Goal: Information Seeking & Learning: Check status

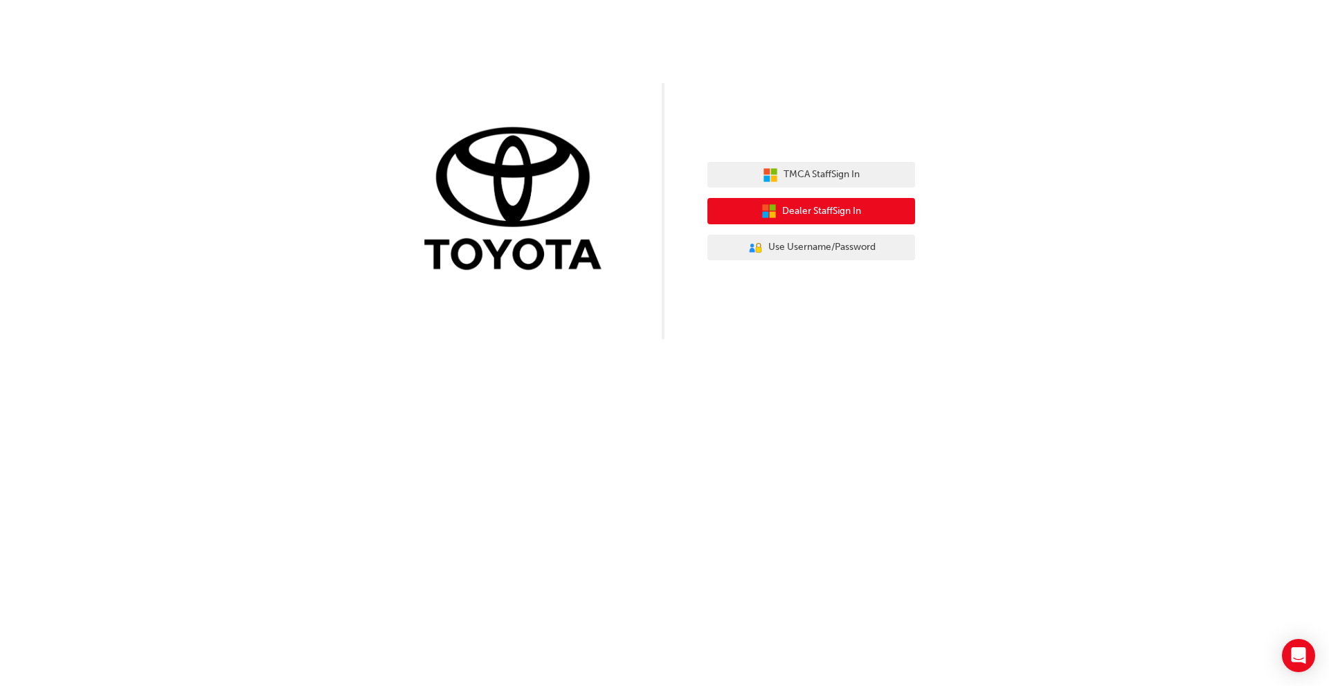
click at [820, 206] on span "Dealer Staff Sign In" at bounding box center [821, 211] width 79 height 16
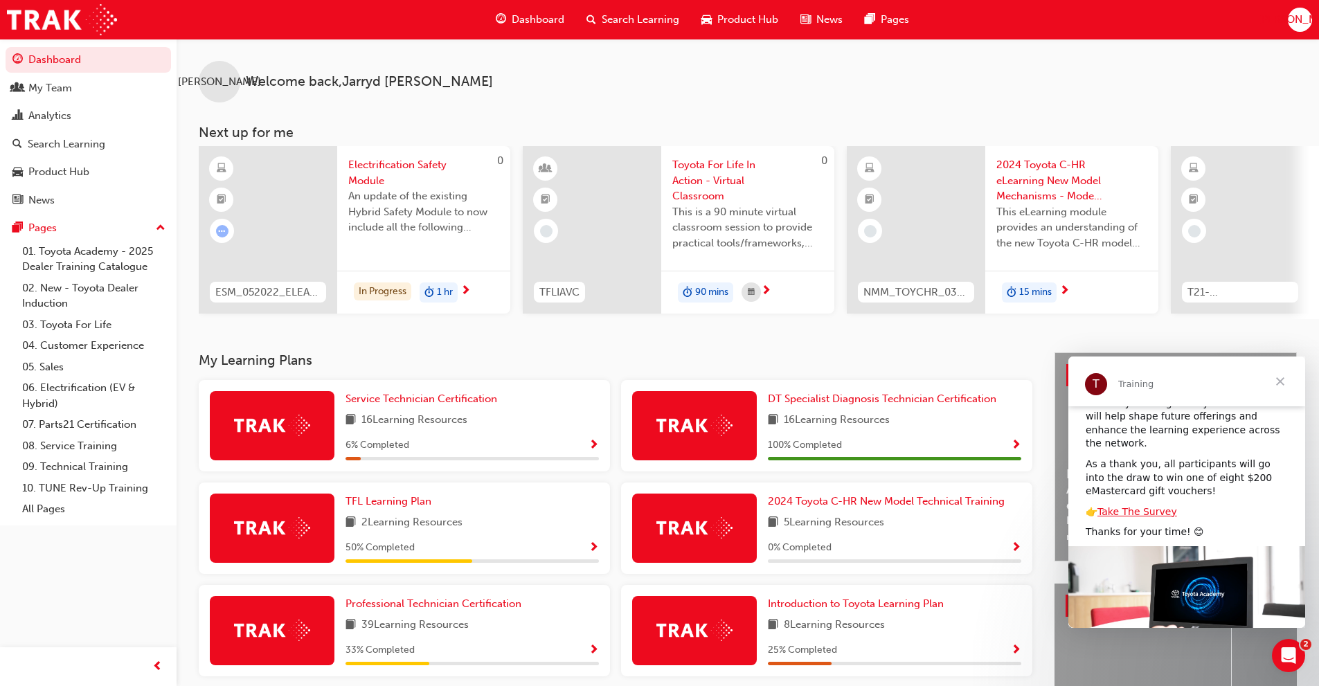
scroll to position [147, 0]
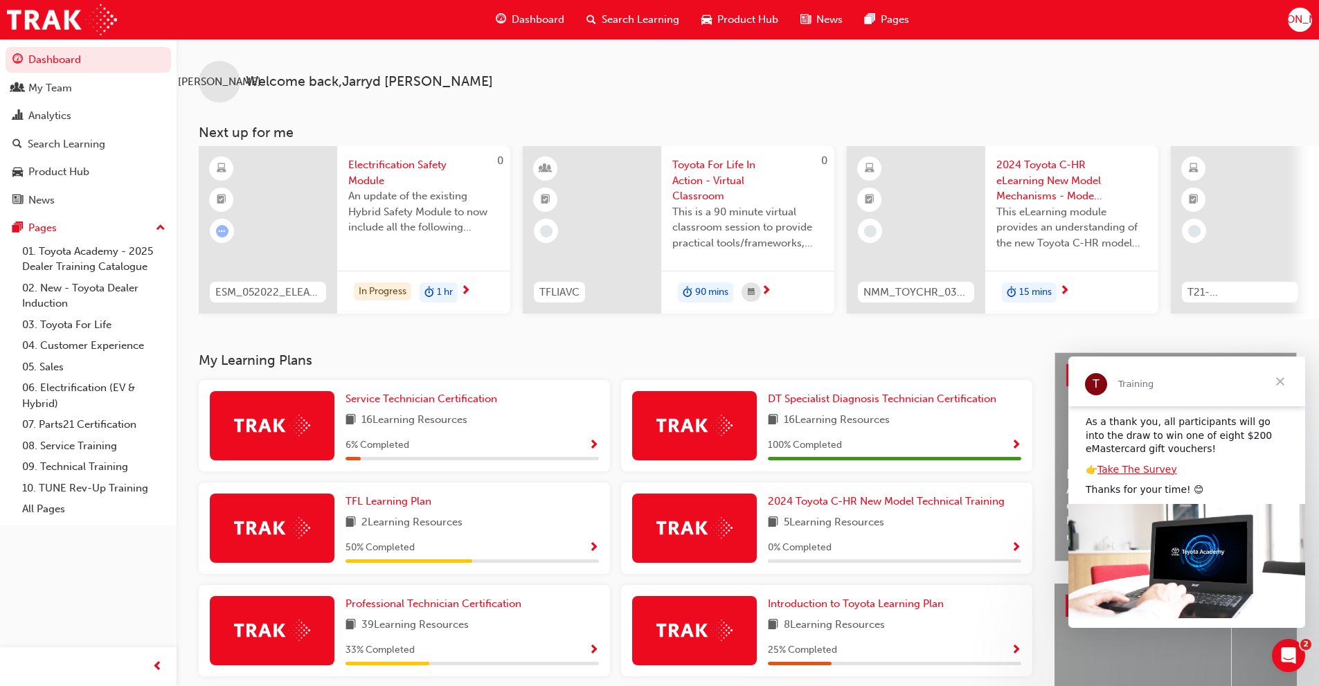
click at [1280, 385] on span "Close" at bounding box center [1280, 381] width 50 height 50
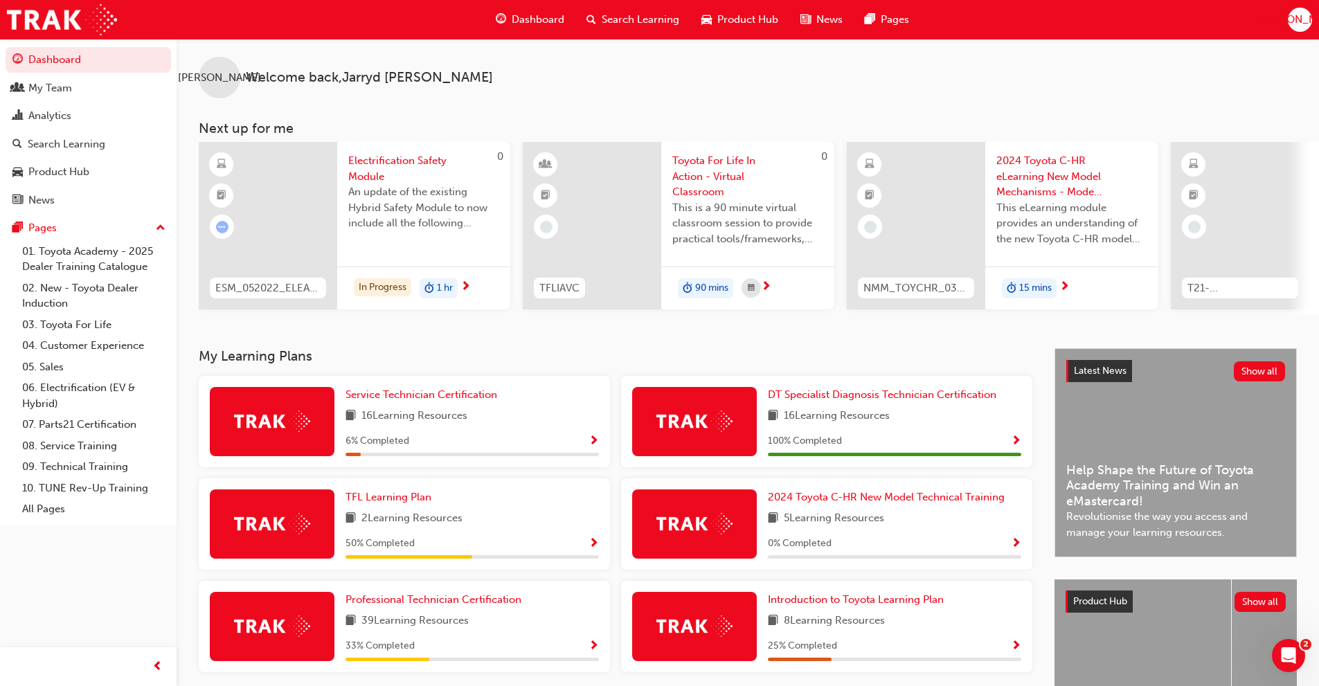
scroll to position [0, 0]
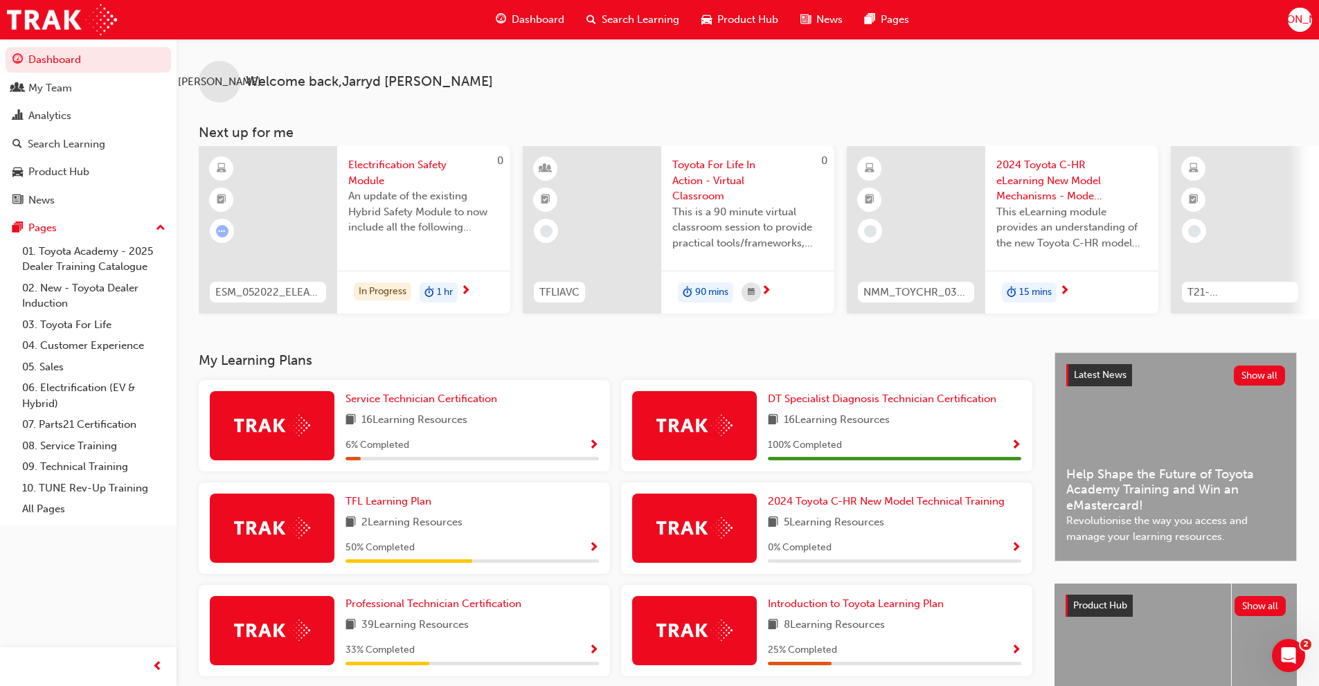
click at [1296, 20] on span "[PERSON_NAME]" at bounding box center [1299, 20] width 83 height 16
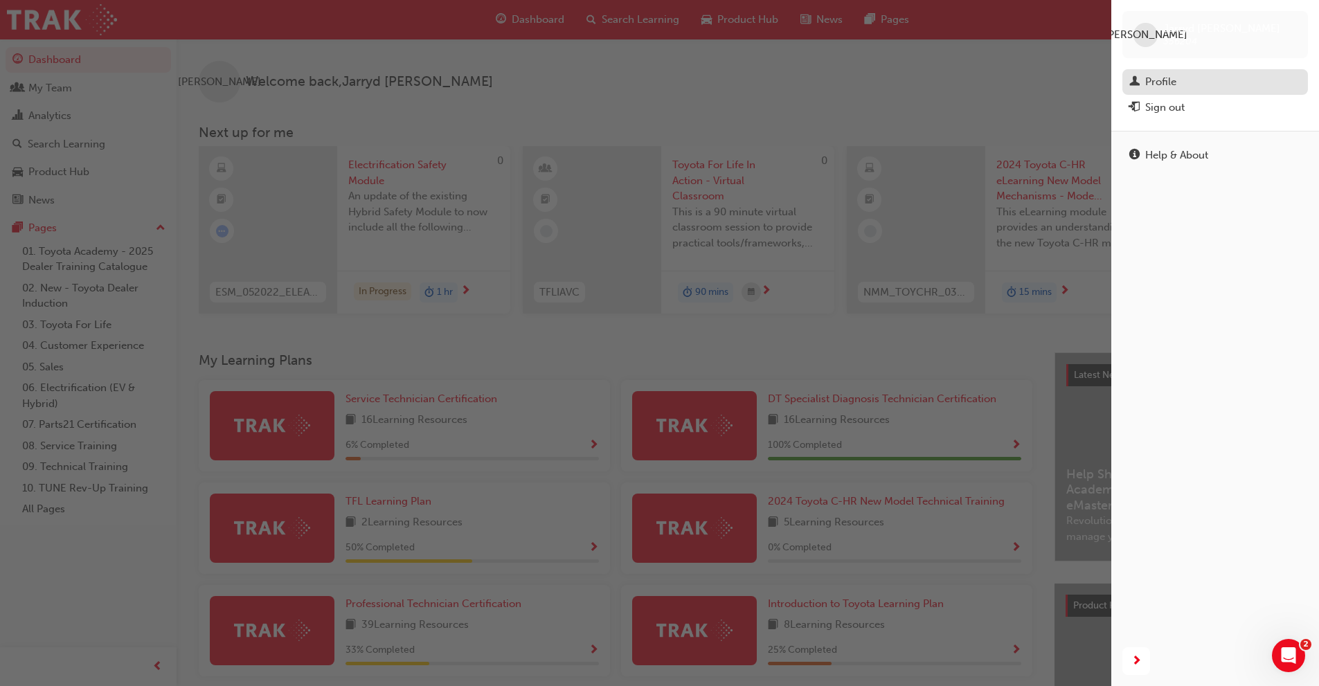
click at [1160, 87] on div "Profile" at bounding box center [1160, 82] width 31 height 16
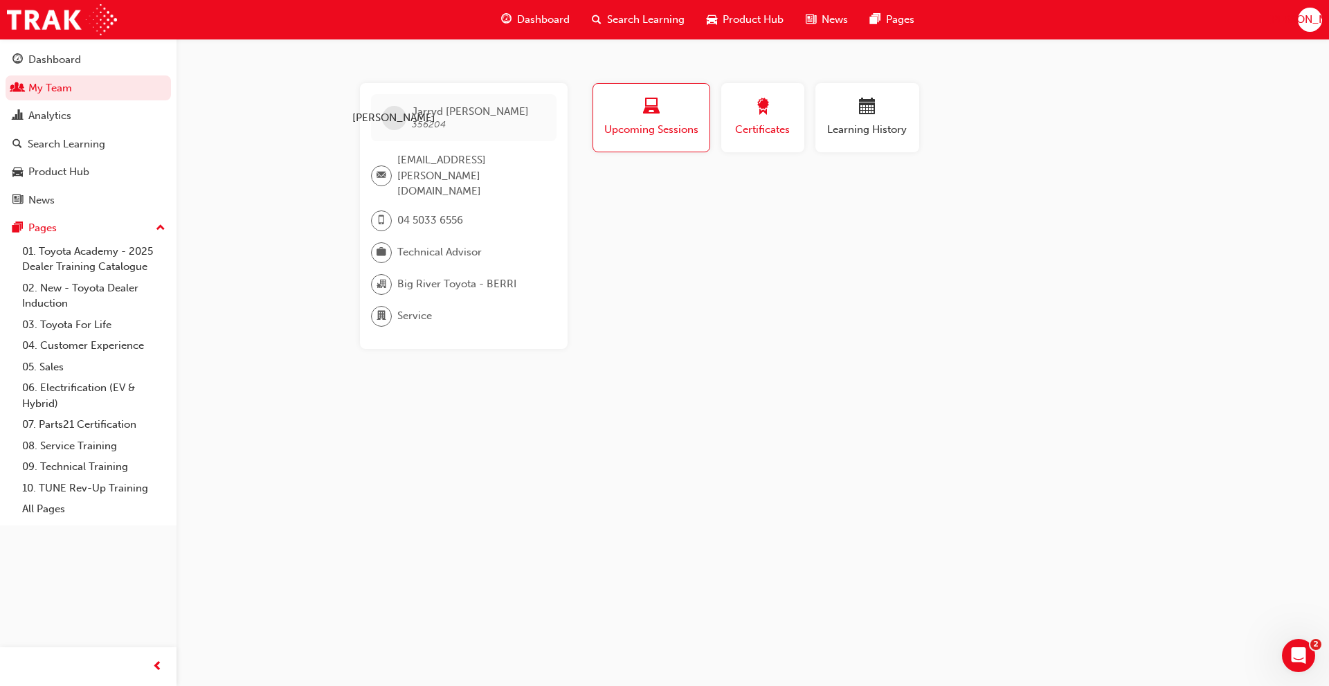
click at [764, 121] on div "Certificates" at bounding box center [763, 117] width 62 height 39
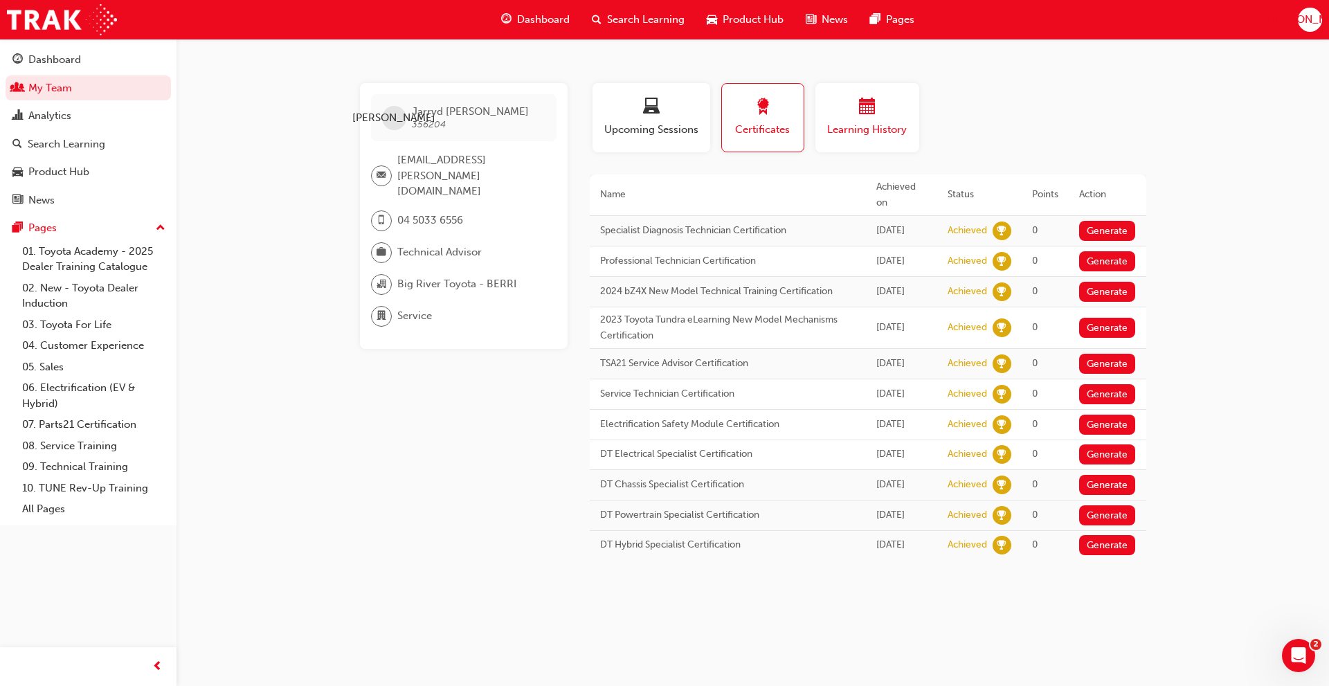
click at [842, 118] on div "button" at bounding box center [867, 108] width 83 height 21
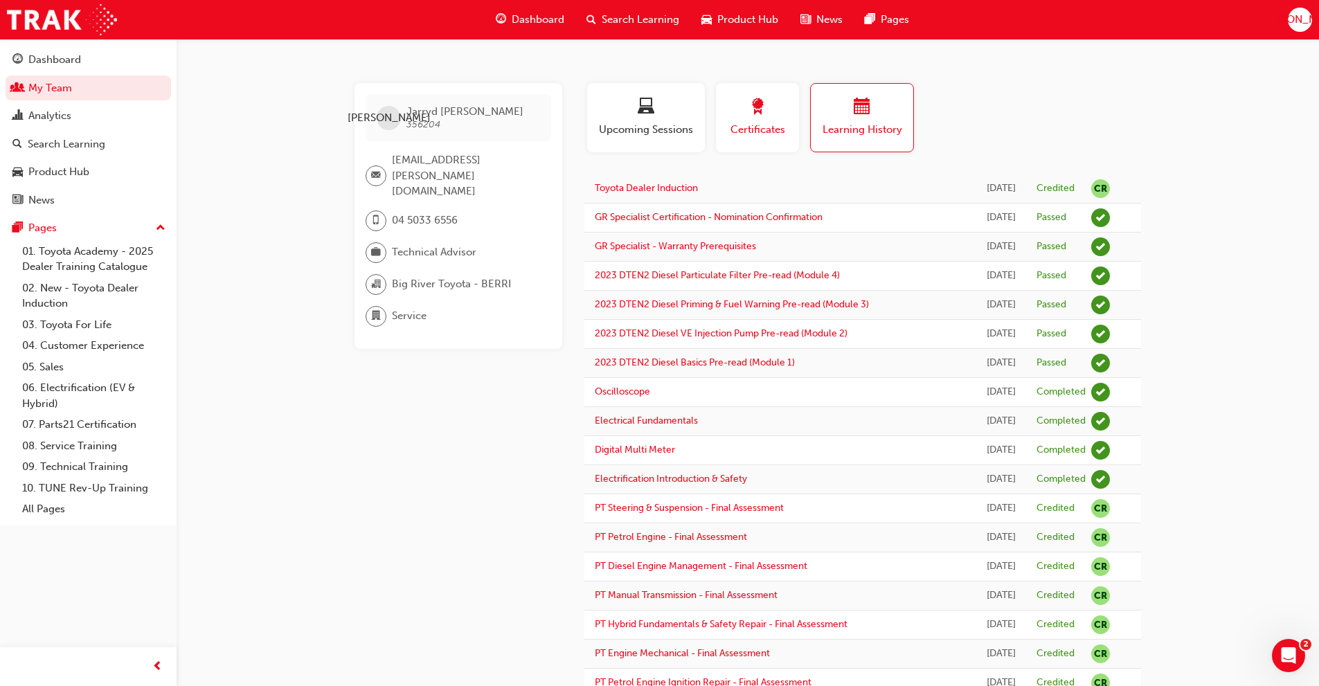
click at [752, 114] on span "award-icon" at bounding box center [757, 107] width 17 height 19
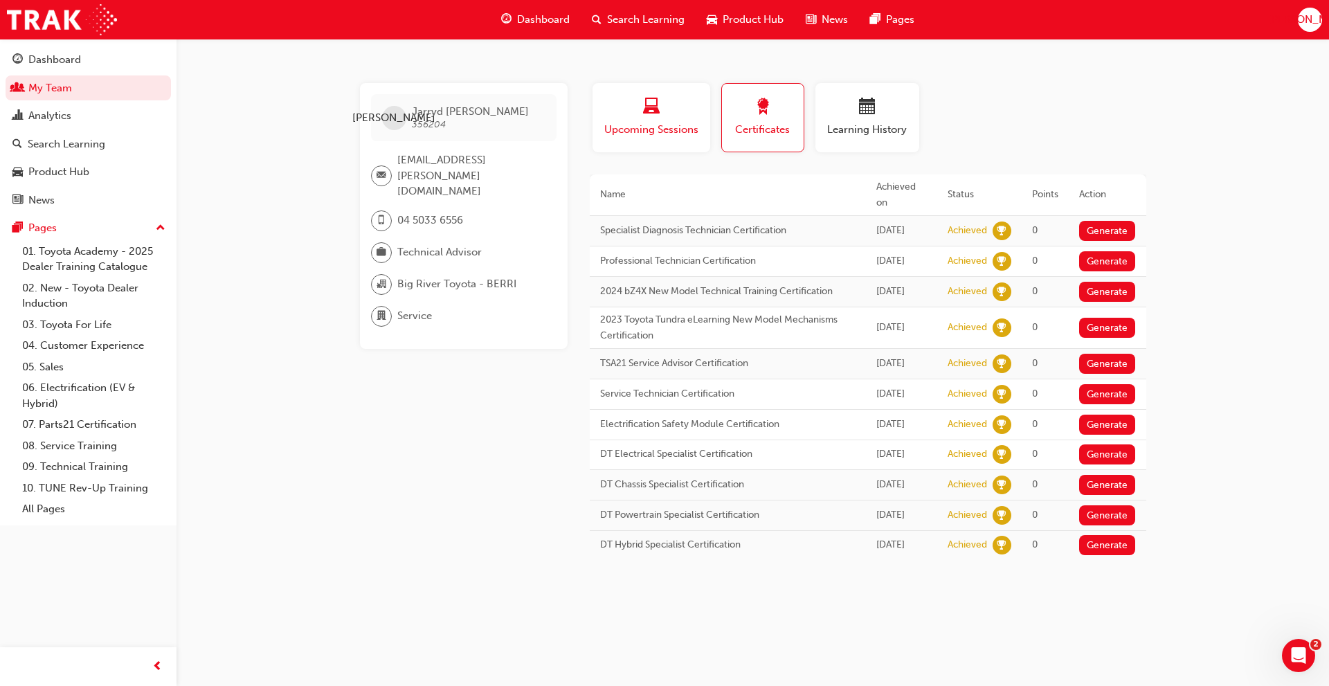
click at [664, 114] on div "button" at bounding box center [651, 108] width 97 height 21
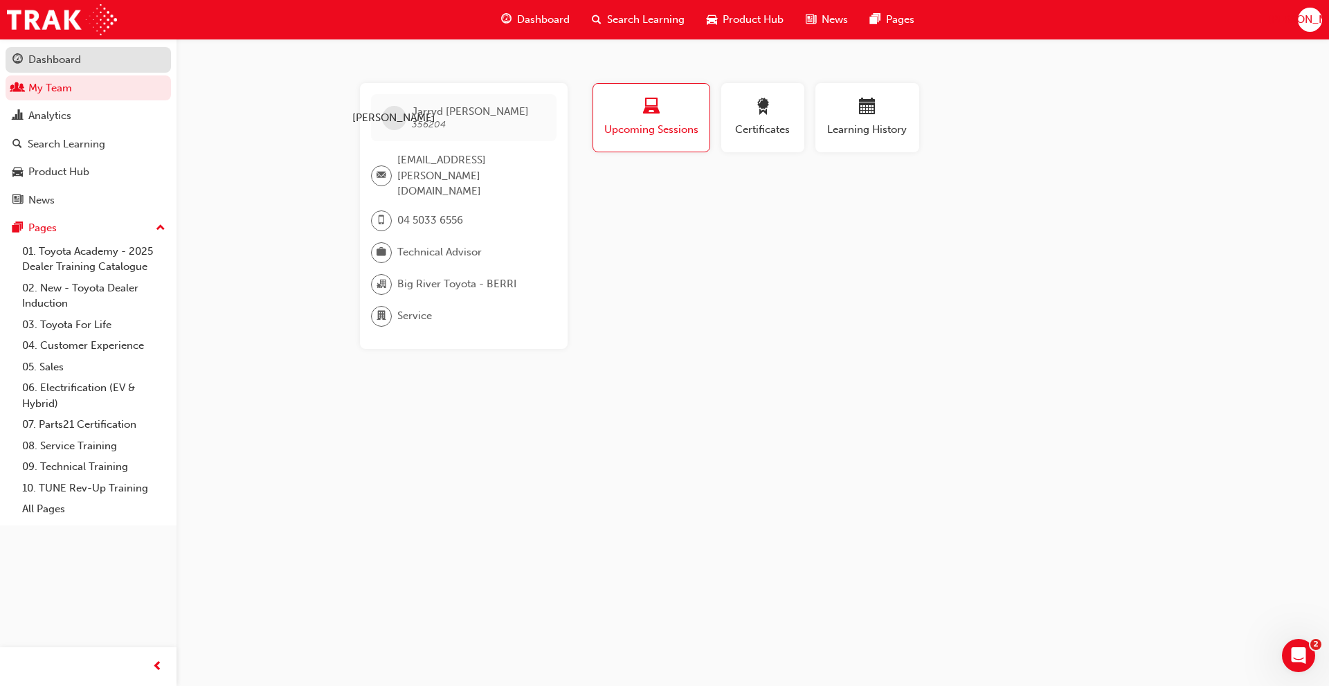
click at [73, 60] on div "Dashboard" at bounding box center [54, 60] width 53 height 16
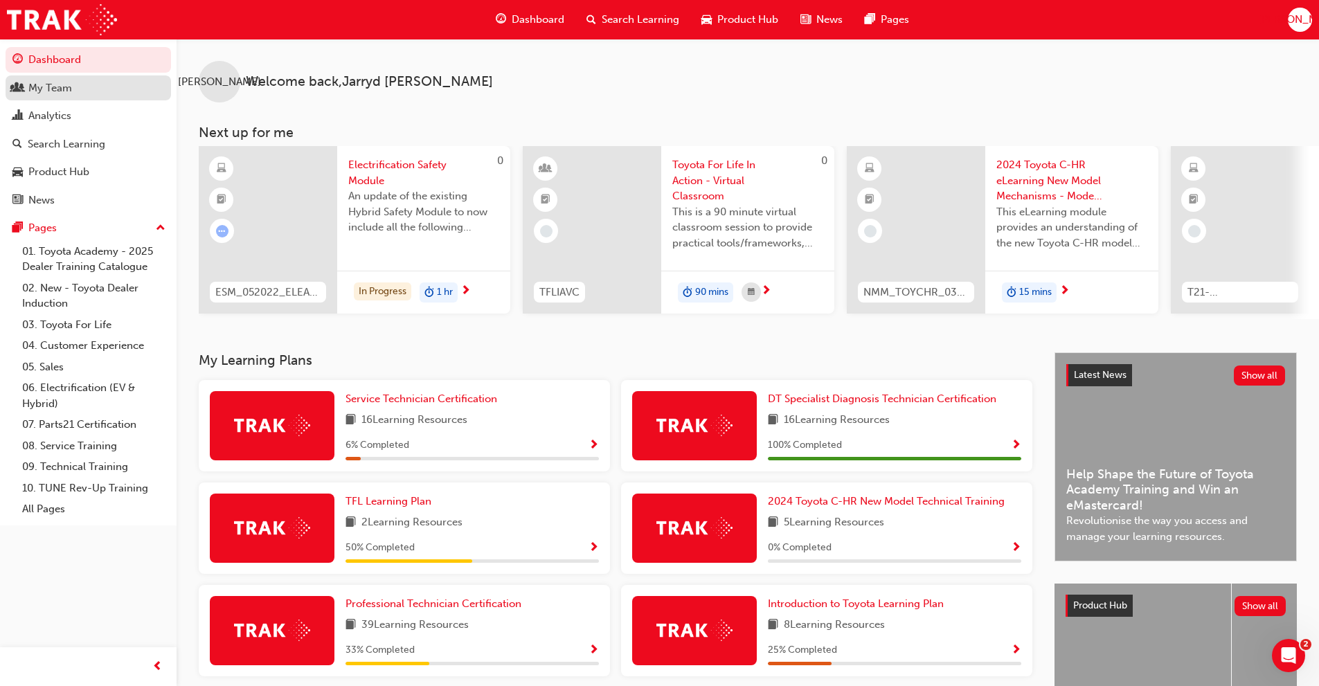
click at [54, 96] on link "My Team" at bounding box center [88, 88] width 165 height 26
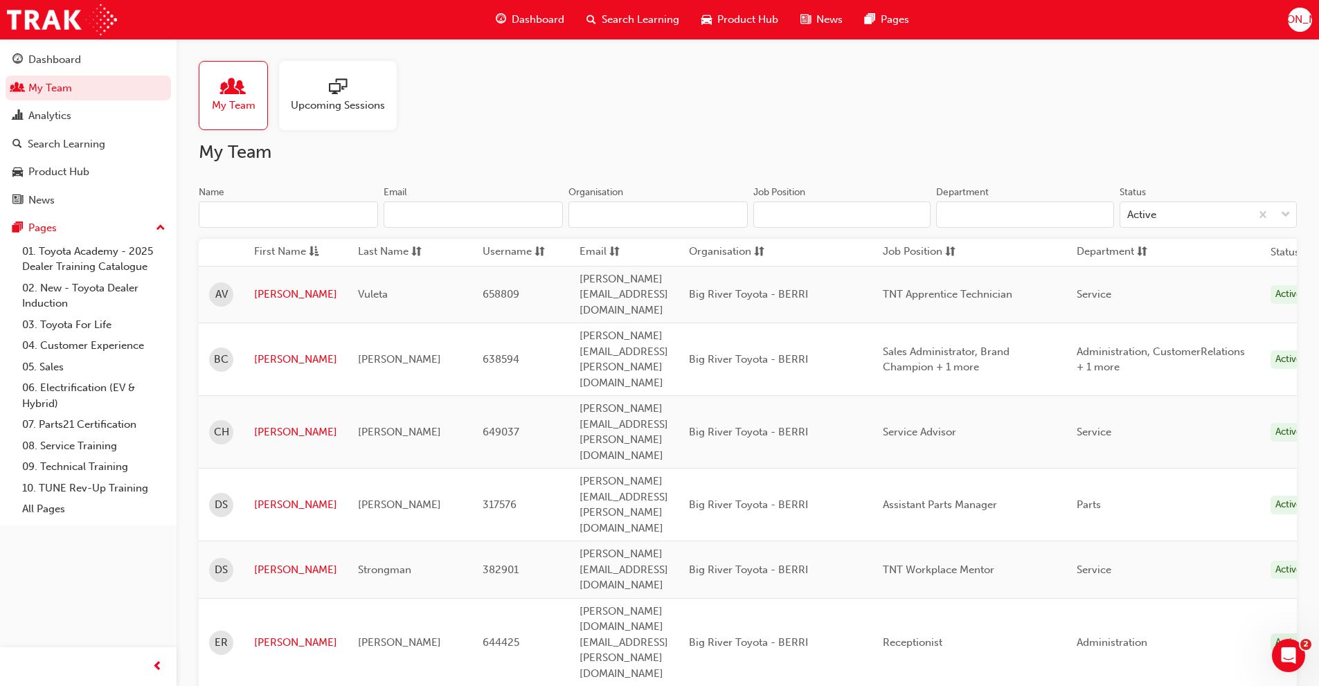
click at [534, 16] on span "Dashboard" at bounding box center [538, 20] width 53 height 16
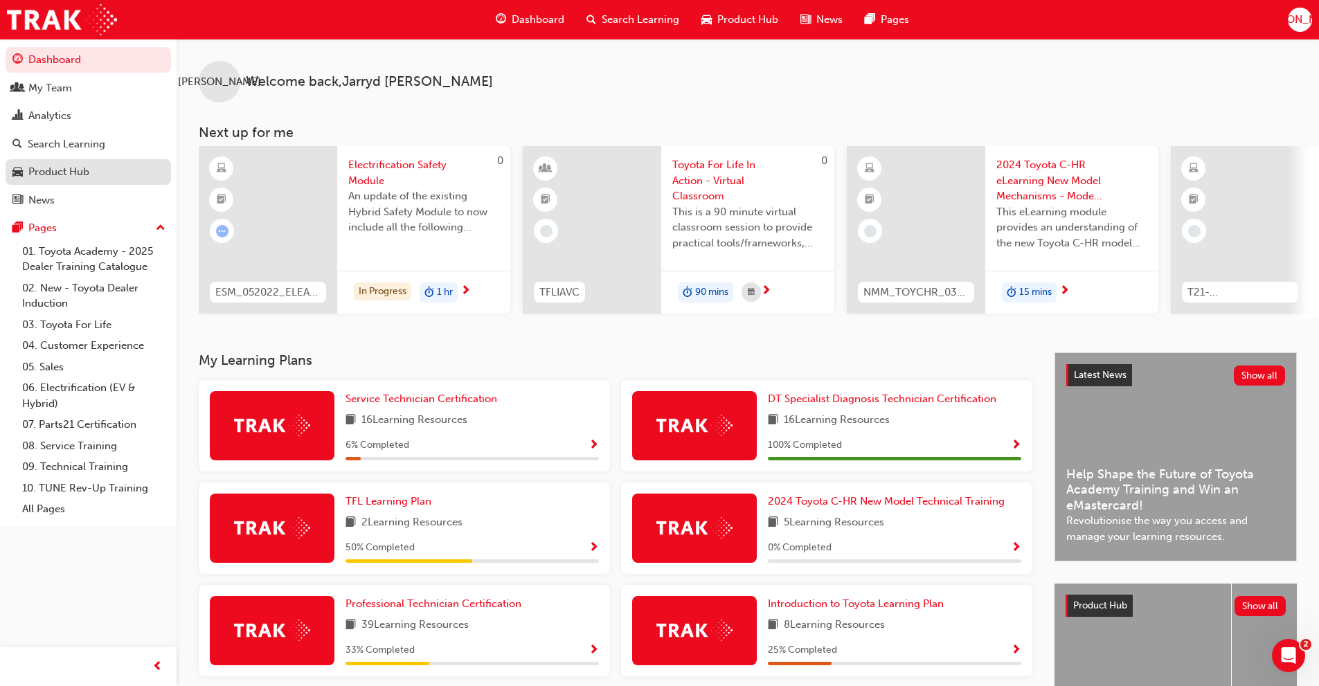
click at [69, 167] on div "Product Hub" at bounding box center [58, 172] width 61 height 16
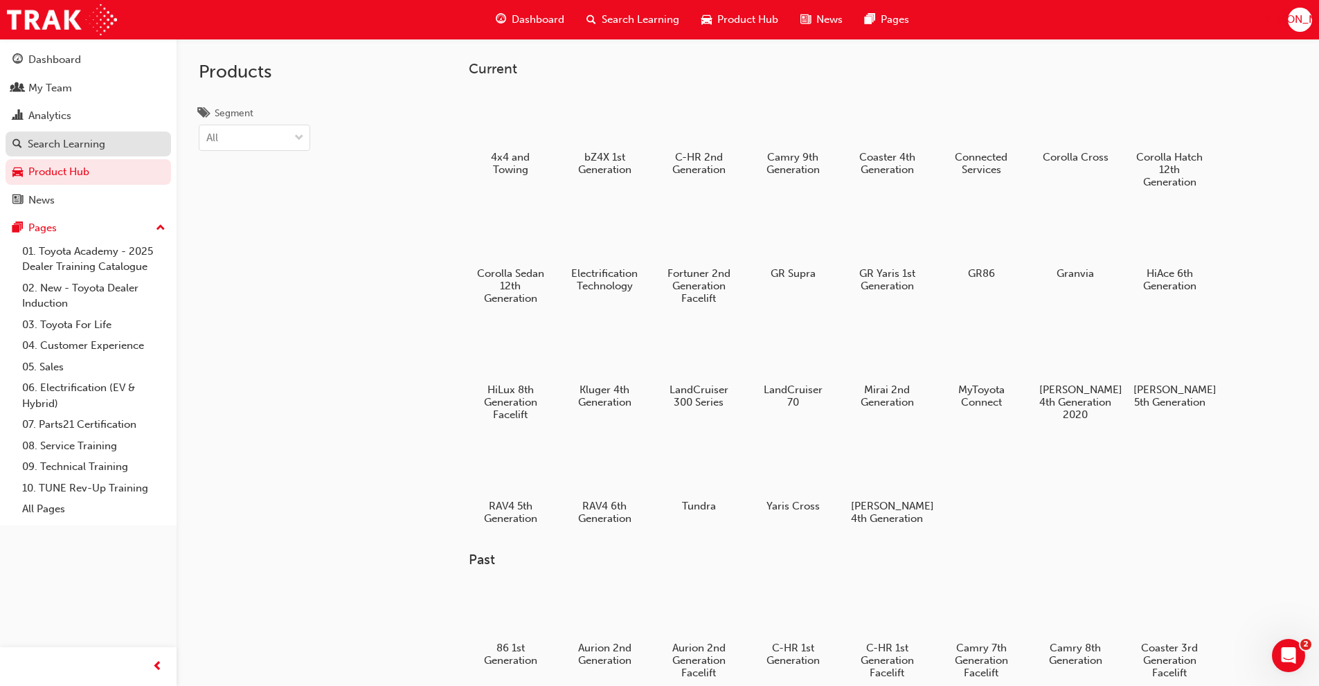
click at [37, 144] on div "Search Learning" at bounding box center [67, 144] width 78 height 16
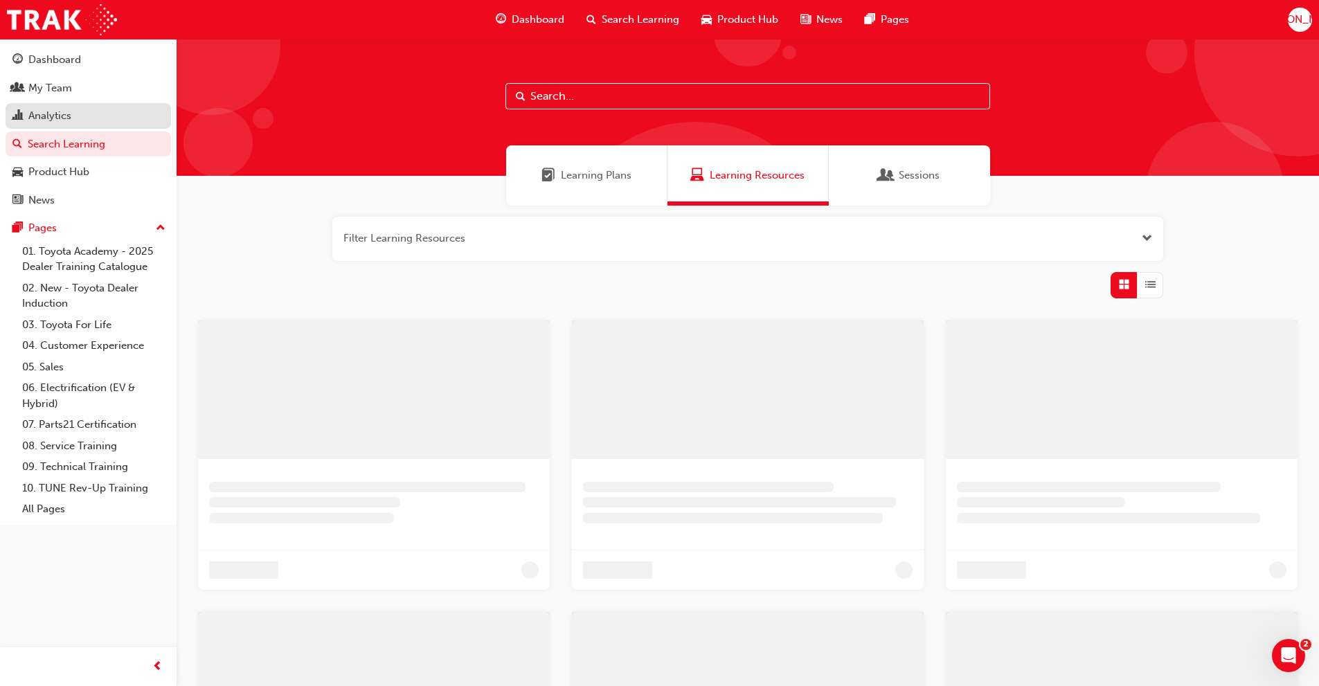
click at [41, 124] on div "Analytics" at bounding box center [88, 115] width 152 height 17
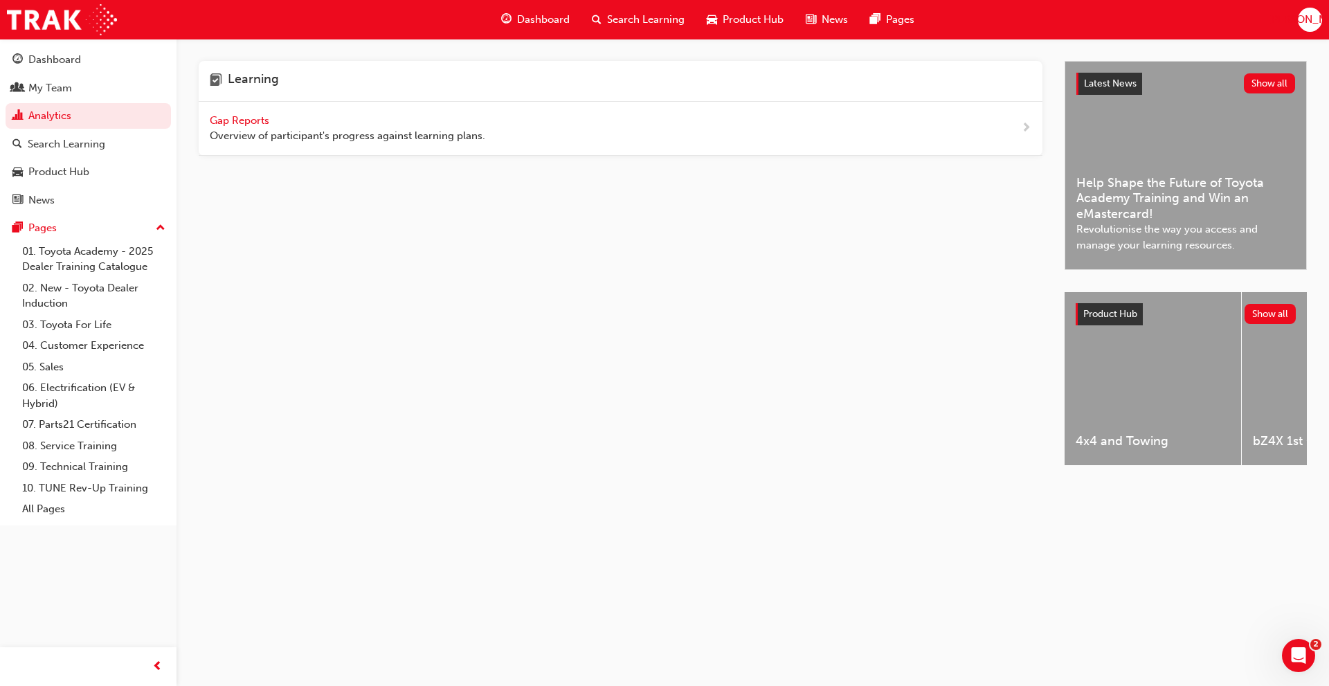
click at [244, 116] on span "Gap Reports" at bounding box center [241, 120] width 62 height 12
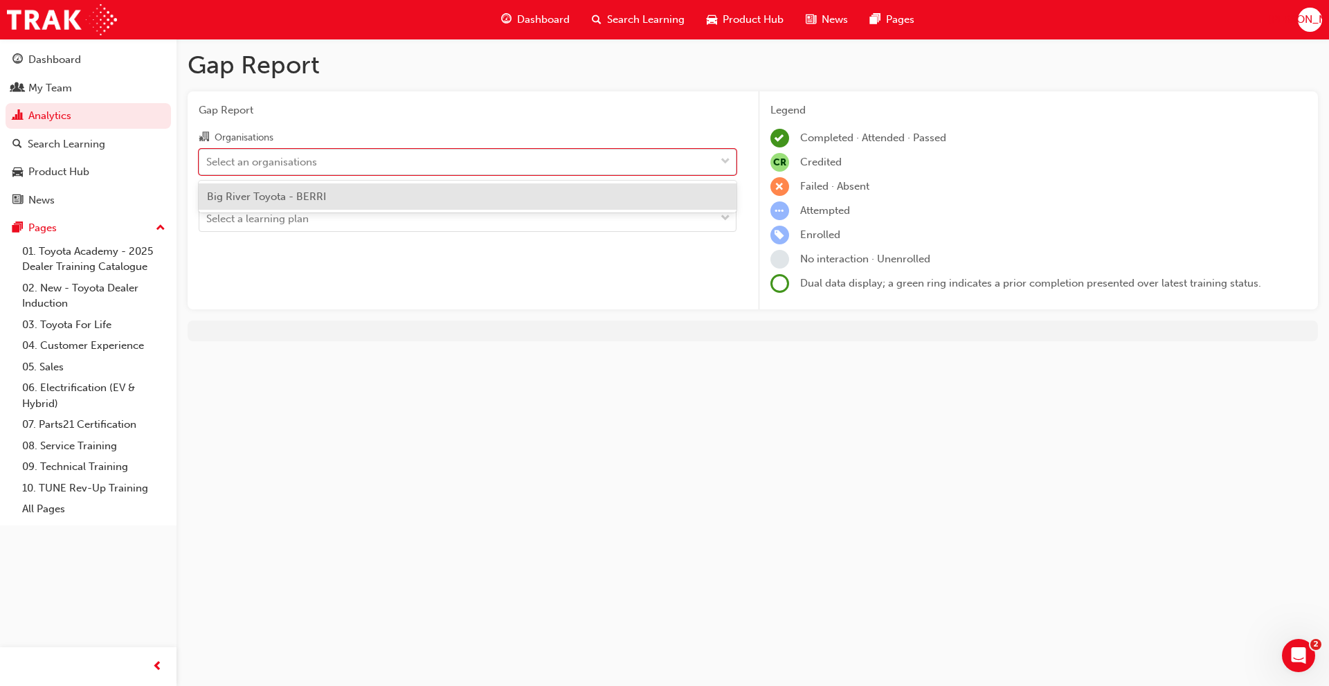
click at [270, 158] on div "Select an organisations" at bounding box center [261, 162] width 111 height 16
click at [208, 158] on input "Organisations option Big River Toyota - BERRI focused, 1 of 1. 1 result availab…" at bounding box center [206, 161] width 1 height 12
click at [275, 193] on span "Big River Toyota - BERRI" at bounding box center [266, 196] width 119 height 12
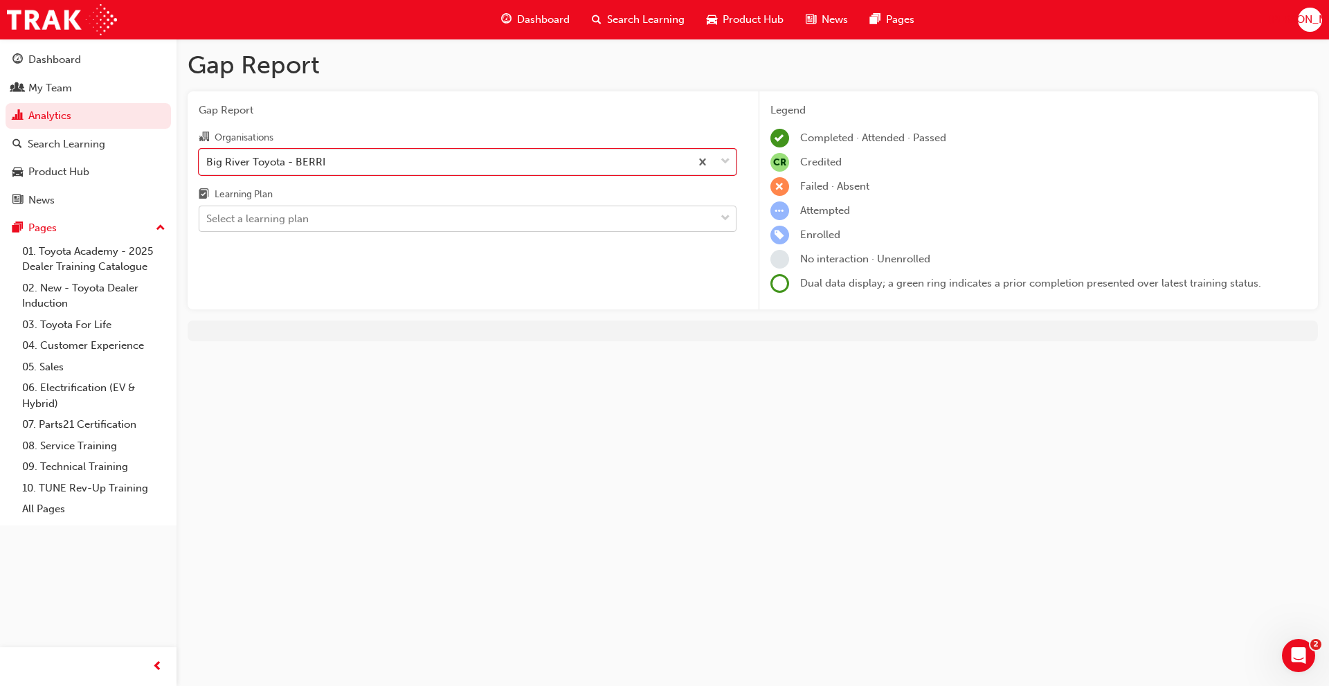
click at [424, 227] on div "Select a learning plan" at bounding box center [457, 219] width 516 height 24
click at [208, 224] on input "Learning Plan Select a learning plan" at bounding box center [206, 218] width 1 height 12
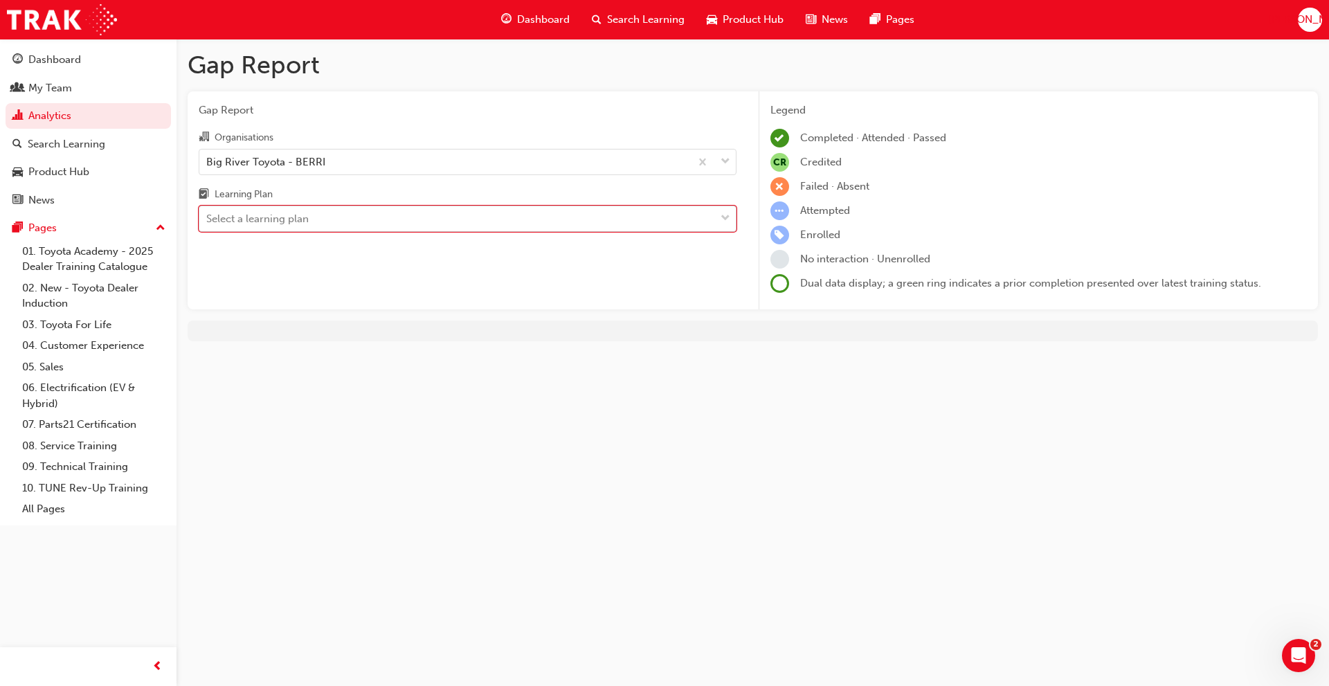
click at [732, 217] on div at bounding box center [725, 218] width 21 height 25
click at [208, 217] on input "Learning Plan 0 results available. Select is focused ,type to refine list, pres…" at bounding box center [206, 218] width 1 height 12
click at [293, 159] on div "Big River Toyota - BERRI" at bounding box center [265, 162] width 119 height 16
click at [208, 159] on input "Organisations Big River Toyota - BERRI" at bounding box center [206, 161] width 1 height 12
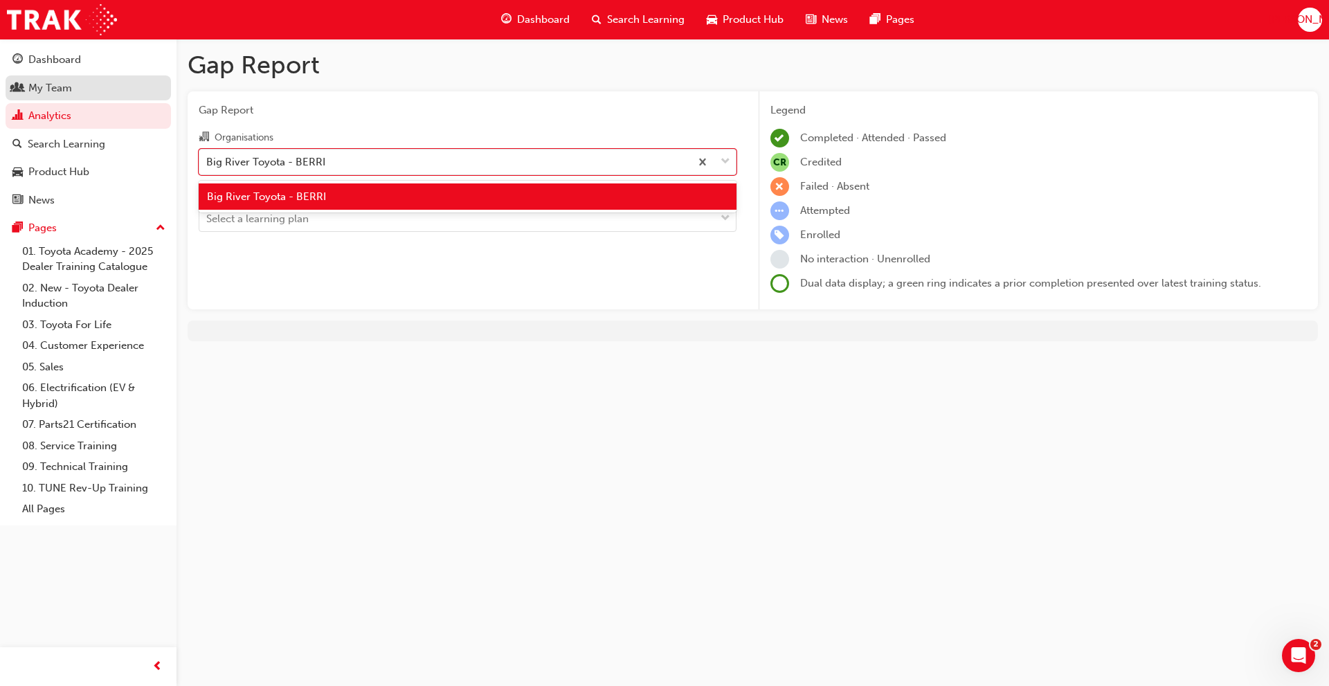
click at [58, 84] on div "My Team" at bounding box center [50, 88] width 44 height 16
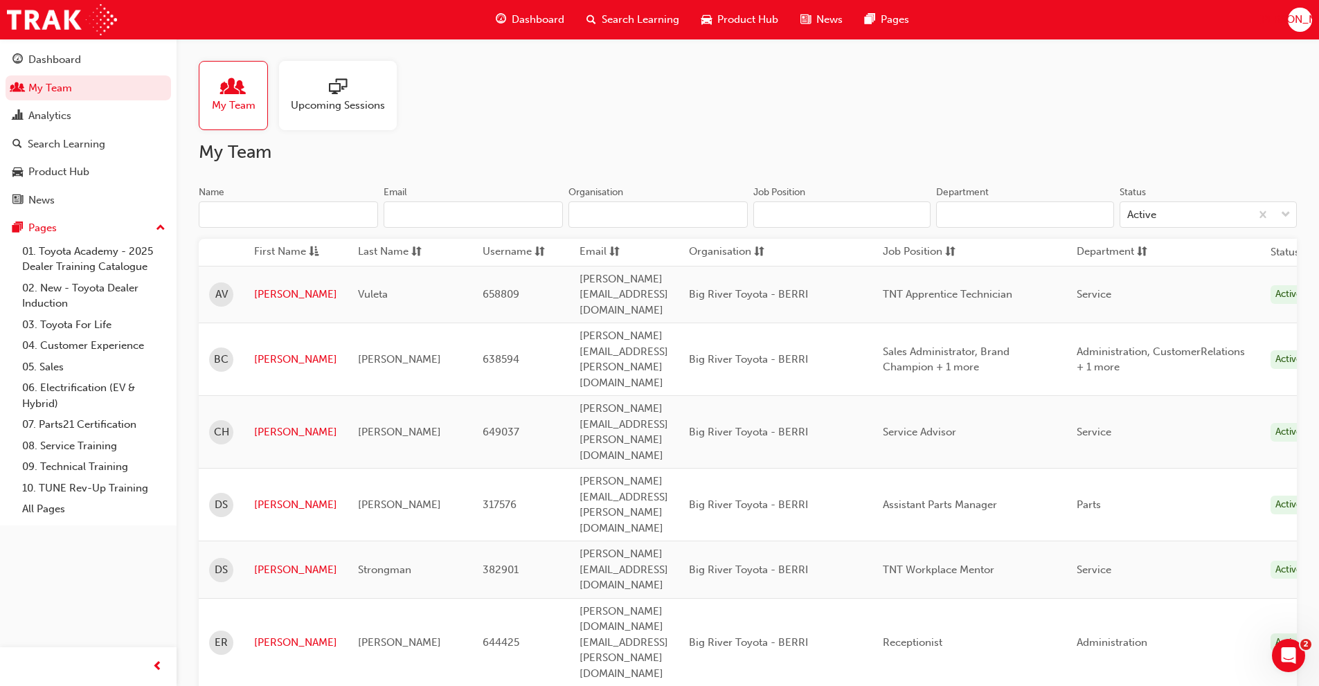
click at [368, 101] on span "Upcoming Sessions" at bounding box center [338, 106] width 94 height 16
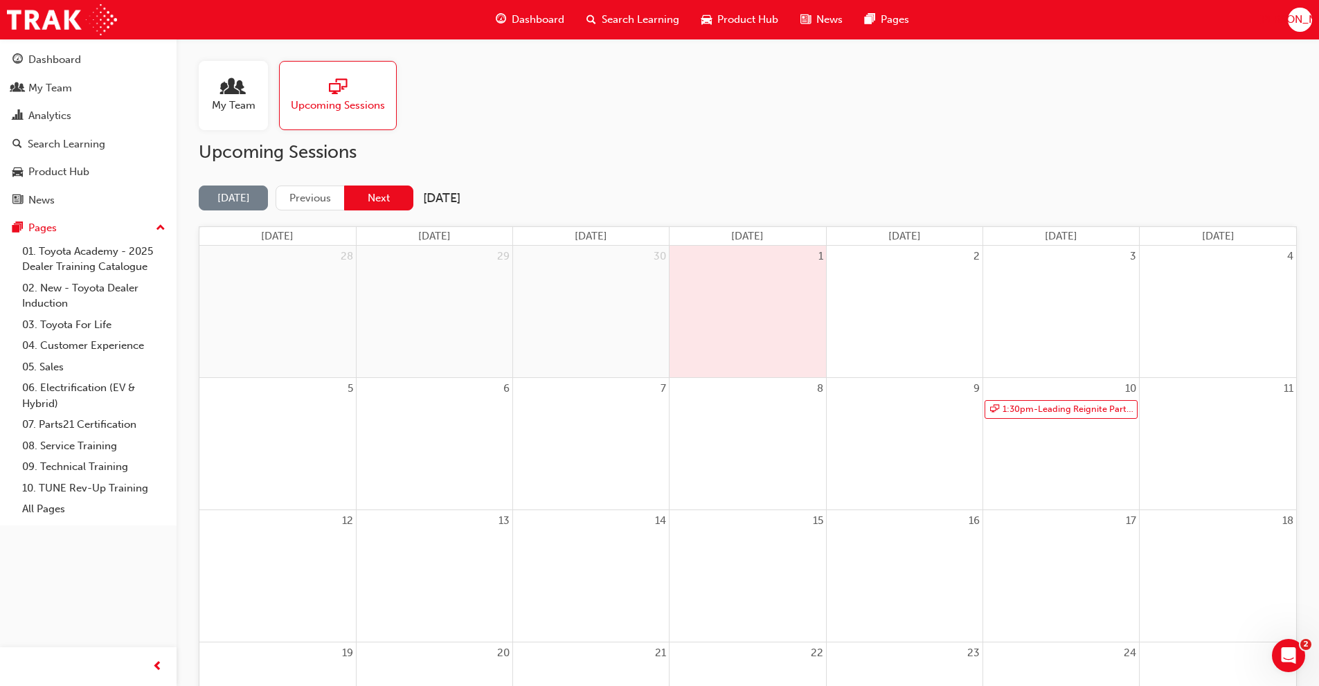
click at [381, 199] on button "Next" at bounding box center [378, 198] width 69 height 26
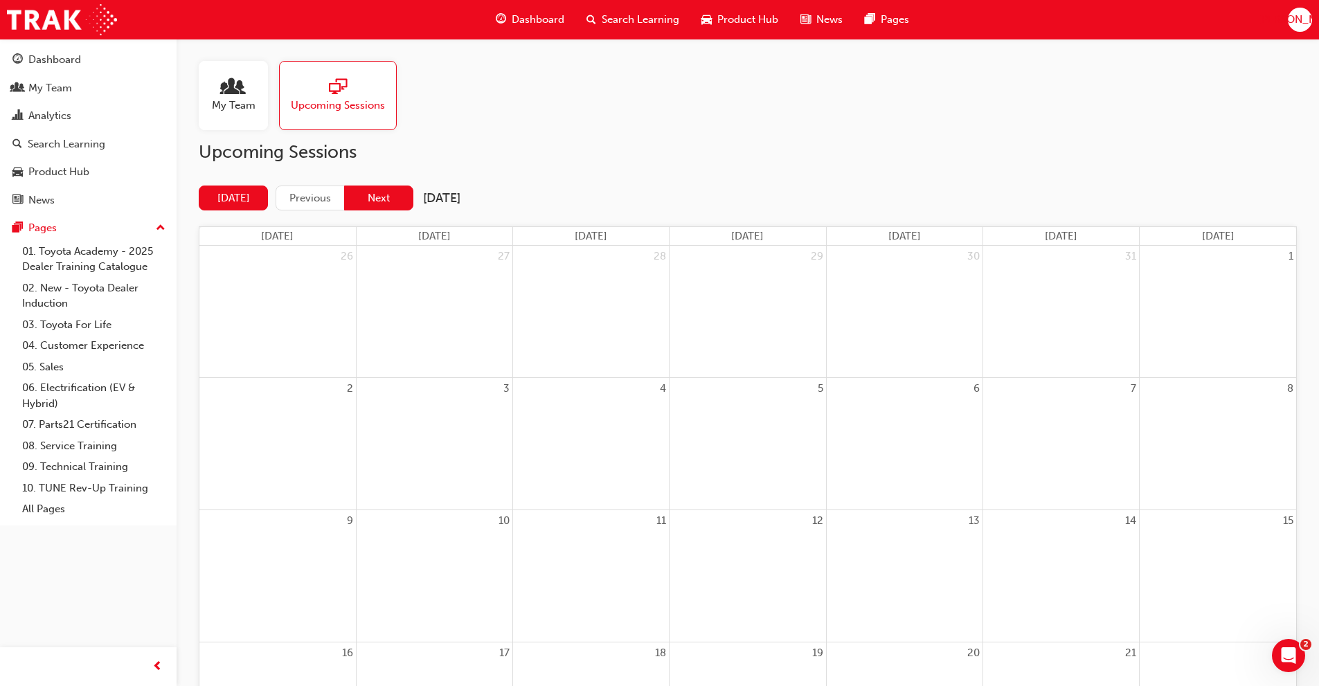
click at [385, 202] on button "Next" at bounding box center [378, 198] width 69 height 26
click at [52, 114] on div "Analytics" at bounding box center [49, 116] width 43 height 16
